Goal: Task Accomplishment & Management: Manage account settings

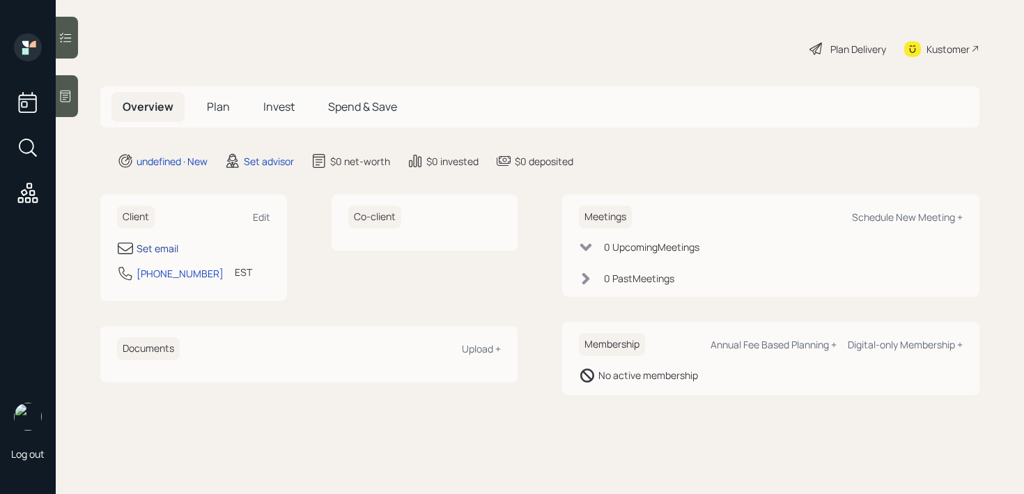
click at [158, 244] on div "Set email" at bounding box center [157, 248] width 42 height 15
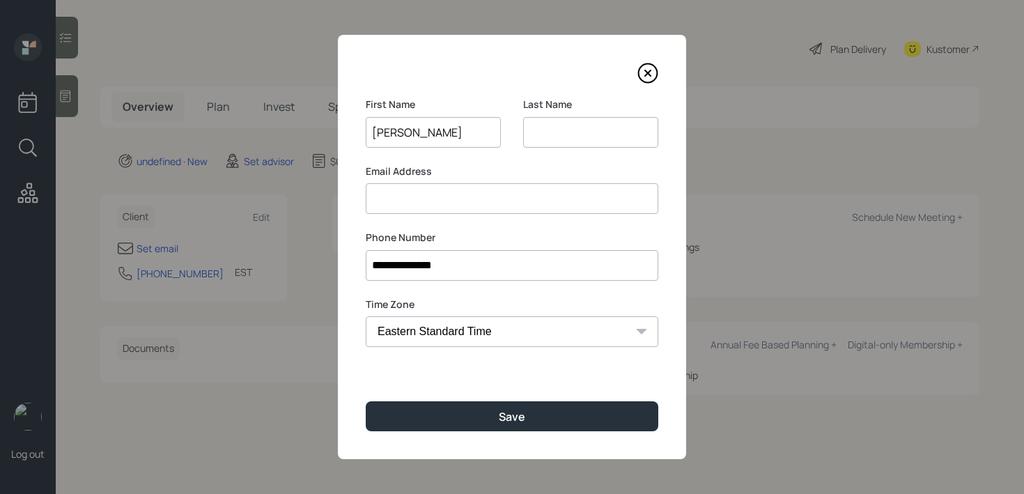
type input "[PERSON_NAME]"
click at [474, 134] on body "**********" at bounding box center [512, 247] width 1024 height 494
type input "[PERSON_NAME] & [PERSON_NAME]"
click at [443, 195] on input at bounding box center [512, 198] width 292 height 31
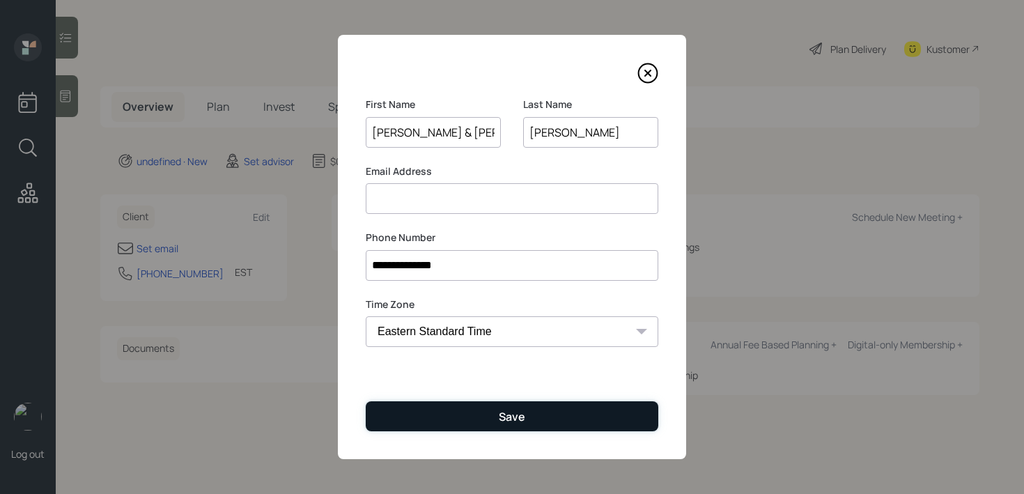
click at [530, 417] on button "Save" at bounding box center [512, 416] width 292 height 30
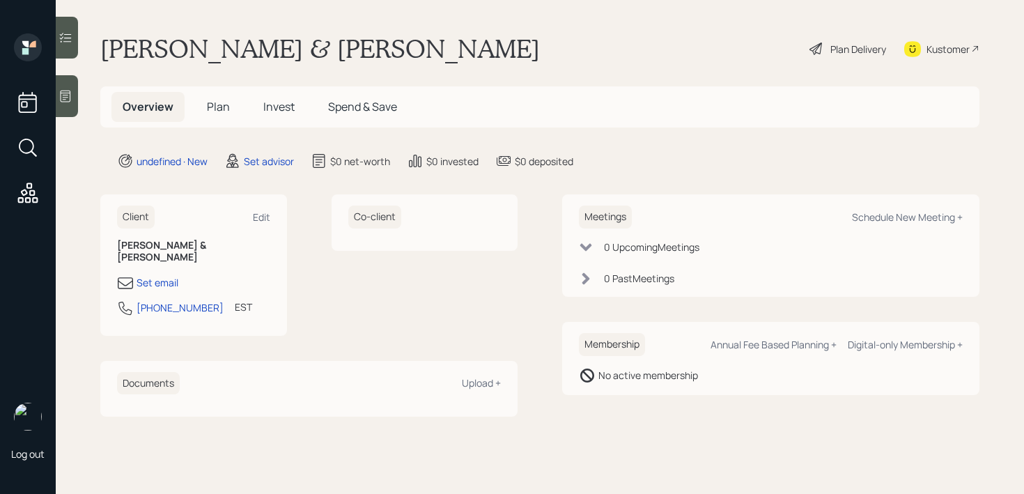
click at [62, 93] on icon at bounding box center [66, 97] width 10 height 12
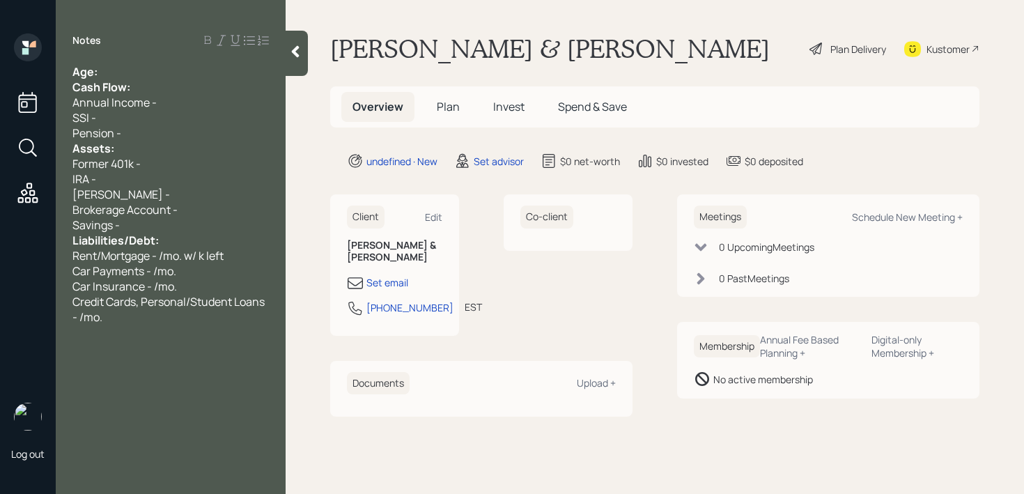
click at [164, 52] on div "Notes Age: Cash Flow: Annual Income - SSI - Pension - Assets: Former 401k - IRA…" at bounding box center [171, 255] width 230 height 444
click at [164, 72] on div "Age:" at bounding box center [170, 71] width 196 height 15
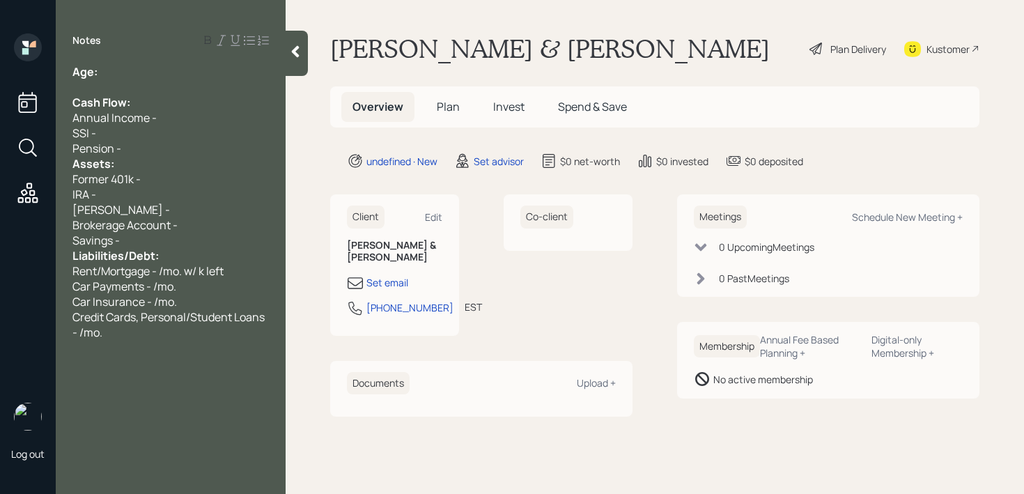
click at [234, 143] on div "Pension -" at bounding box center [170, 148] width 196 height 15
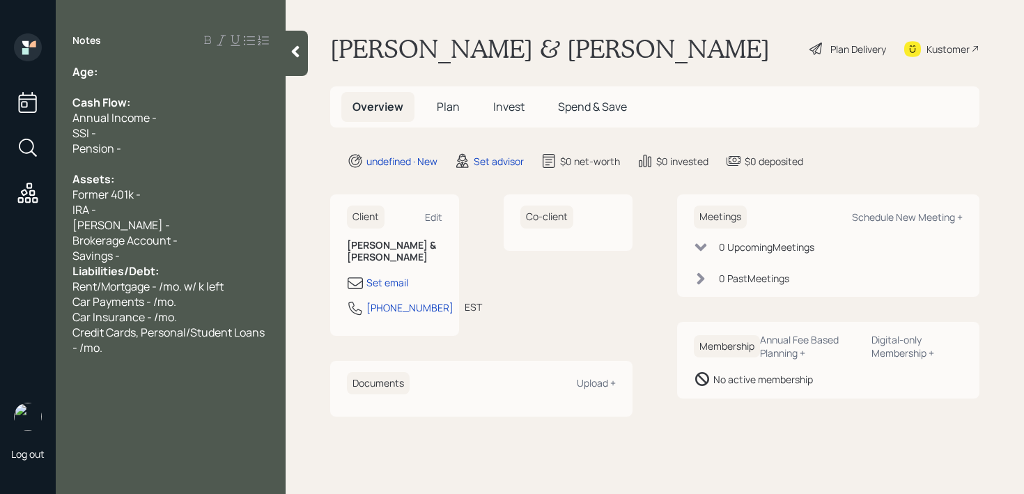
click at [188, 258] on div "Savings -" at bounding box center [170, 255] width 196 height 15
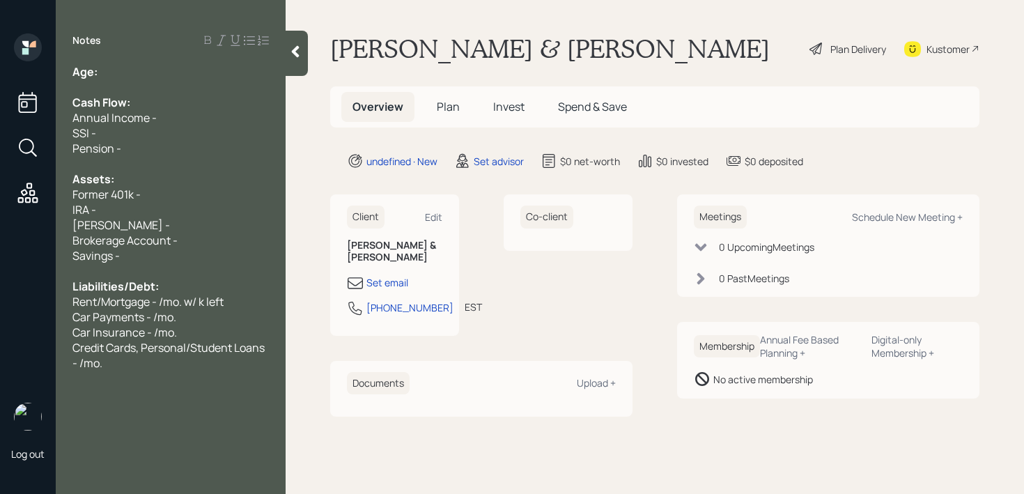
click at [173, 362] on div "Credit Cards, Personal/Student Loans - /mo." at bounding box center [170, 355] width 196 height 31
click at [168, 149] on div "Pension -" at bounding box center [170, 148] width 196 height 15
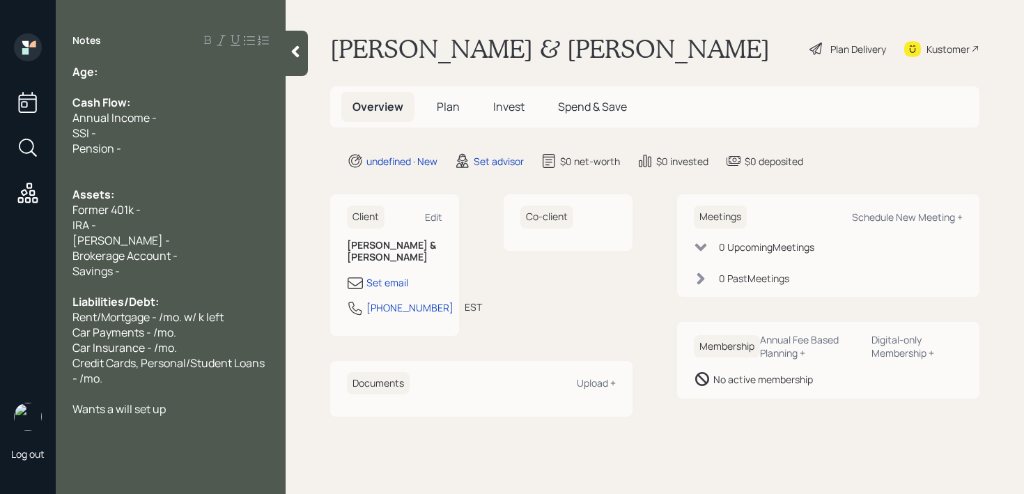
click at [223, 406] on div "Wants a will set up" at bounding box center [170, 408] width 196 height 15
click at [183, 217] on div "IRA -" at bounding box center [170, 224] width 196 height 15
drag, startPoint x: 175, startPoint y: 212, endPoint x: 0, endPoint y: 212, distance: 175.5
click at [0, 212] on div "Log out Notes Age: Cash Flow: Annual Income - SSI - Pension - Assets: Former 40…" at bounding box center [512, 247] width 1024 height 494
click at [181, 202] on div "Former 401k -" at bounding box center [170, 209] width 196 height 15
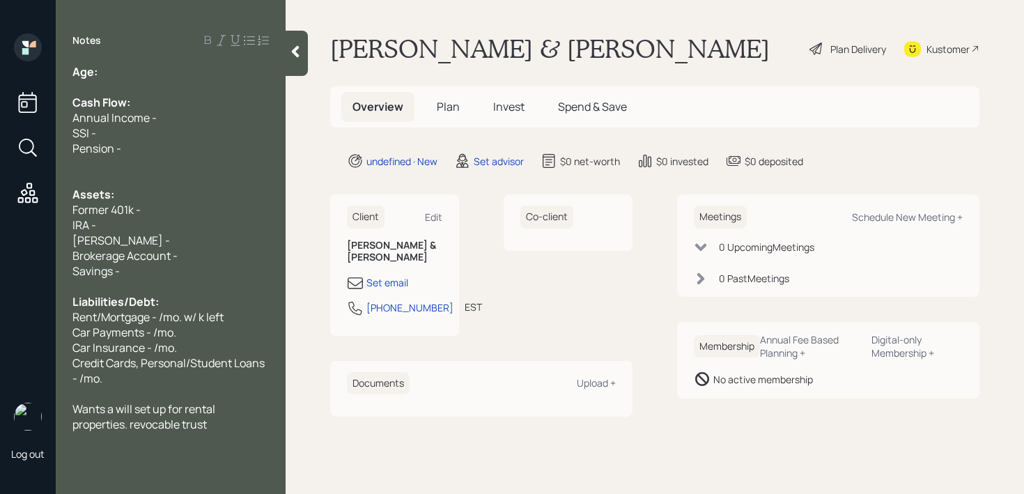
click at [131, 211] on span "Former 401k -" at bounding box center [106, 209] width 68 height 15
click at [187, 127] on div "SSI -" at bounding box center [170, 132] width 196 height 15
click at [154, 213] on div "Former 403(b) -" at bounding box center [170, 209] width 196 height 15
drag, startPoint x: 111, startPoint y: 210, endPoint x: 49, endPoint y: 210, distance: 62.7
click at [49, 210] on div "Log out Notes Age: Cash Flow: Annual Income - SSI - Pension - Assets: Former 40…" at bounding box center [512, 247] width 1024 height 494
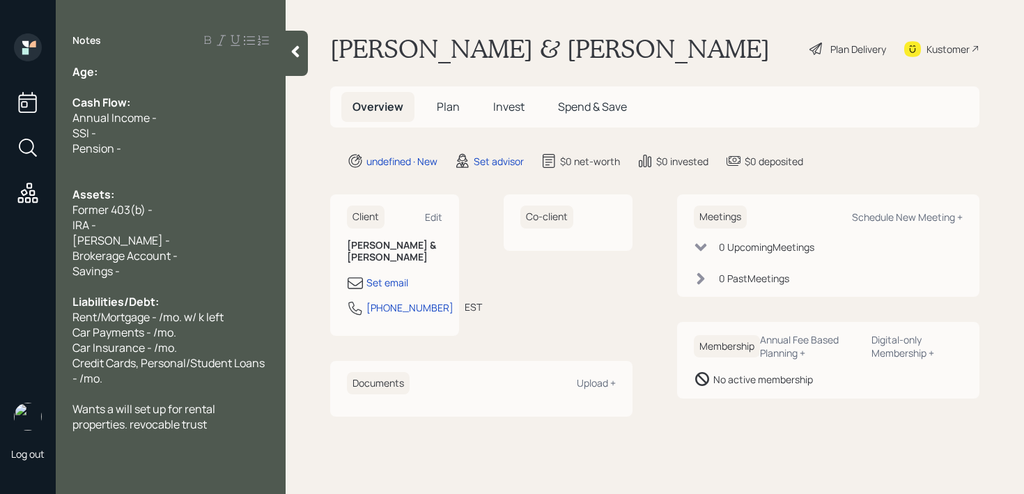
click at [191, 265] on div "Savings -" at bounding box center [170, 270] width 196 height 15
click at [194, 263] on div "Savings -" at bounding box center [170, 270] width 196 height 15
click at [198, 259] on div "Brokerage Account -" at bounding box center [170, 255] width 196 height 15
click at [234, 280] on div at bounding box center [170, 286] width 196 height 15
click at [302, 54] on div at bounding box center [296, 53] width 22 height 45
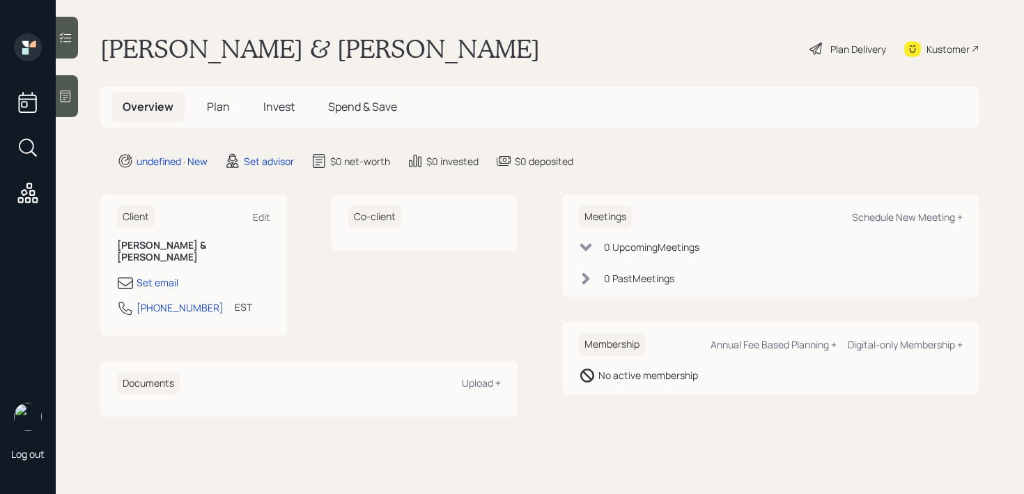
click at [957, 54] on div "Kustomer" at bounding box center [947, 49] width 43 height 15
